Goal: Navigation & Orientation: Find specific page/section

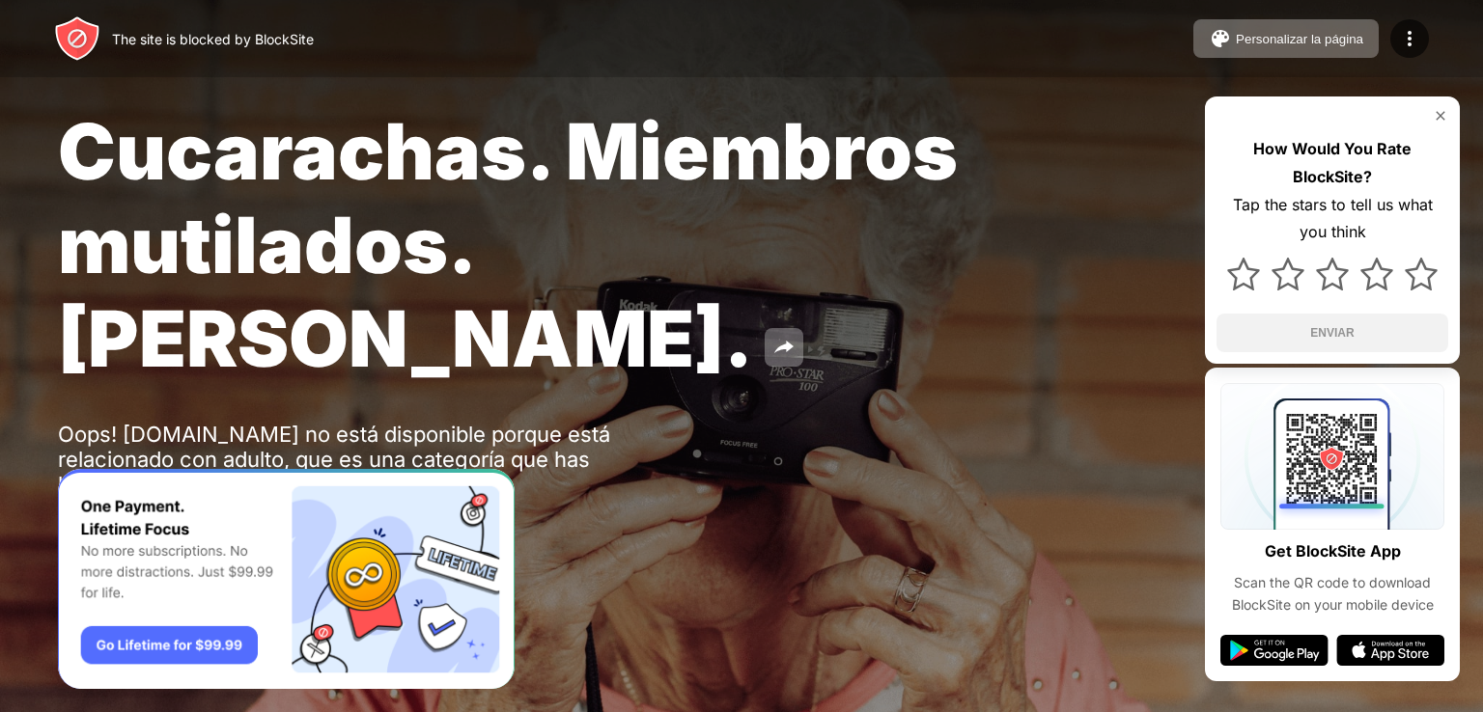
drag, startPoint x: 488, startPoint y: 338, endPoint x: 508, endPoint y: 397, distance: 62.0
click at [508, 422] on div "Oops! onlyfans.com no está disponible porque está relacionado con adulto, que e…" at bounding box center [356, 459] width 597 height 75
